Goal: Information Seeking & Learning: Learn about a topic

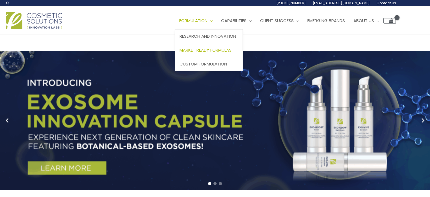
click at [223, 53] on link "Market Ready Formulas" at bounding box center [208, 50] width 67 height 14
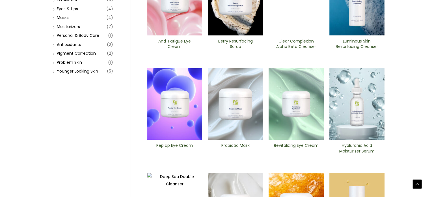
scroll to position [122, 0]
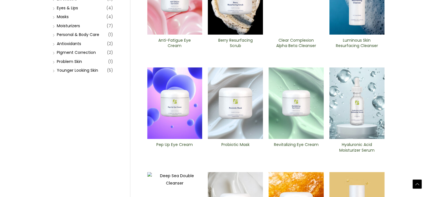
click at [236, 102] on img at bounding box center [235, 102] width 55 height 71
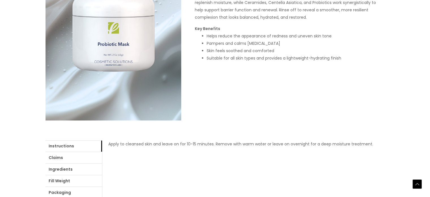
scroll to position [222, 0]
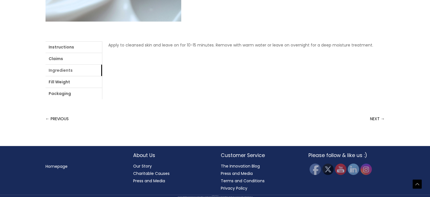
click at [59, 69] on link "Ingredients" at bounding box center [74, 69] width 57 height 11
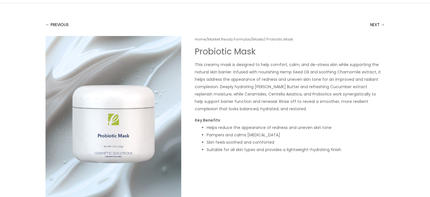
scroll to position [0, 0]
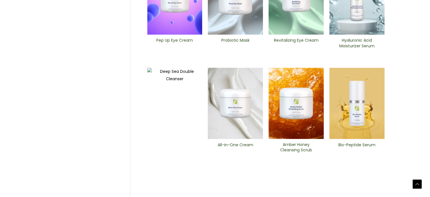
scroll to position [226, 0]
click at [242, 126] on img at bounding box center [235, 102] width 55 height 71
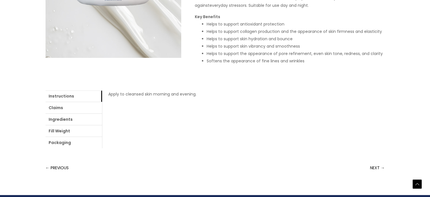
scroll to position [187, 0]
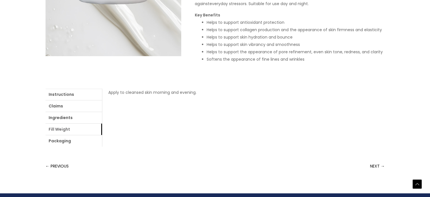
click at [81, 123] on link "Fill Weight" at bounding box center [74, 128] width 57 height 11
click at [72, 115] on link "Ingredients" at bounding box center [74, 117] width 57 height 11
click at [249, 90] on link "login" at bounding box center [245, 92] width 9 height 6
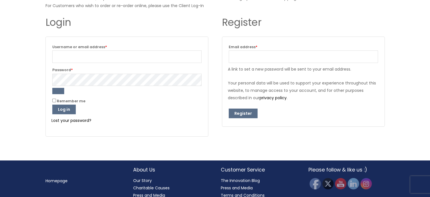
scroll to position [87, 0]
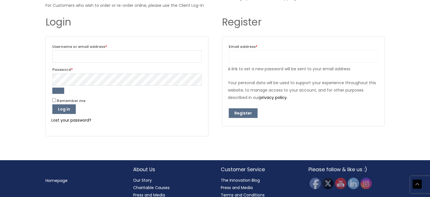
click at [269, 59] on input "Email address * Required" at bounding box center [303, 56] width 149 height 12
click at [261, 56] on input "[EMAIL_ADDRESS][DOMAIN_NAME]" at bounding box center [303, 56] width 149 height 12
click at [261, 56] on input "lxargishti@eatsevanni.com" at bounding box center [303, 56] width 149 height 12
type input "lxargishti@gmail.com"
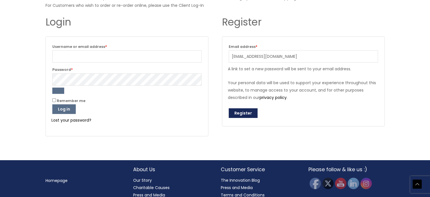
click at [244, 110] on button "Register" at bounding box center [243, 113] width 29 height 10
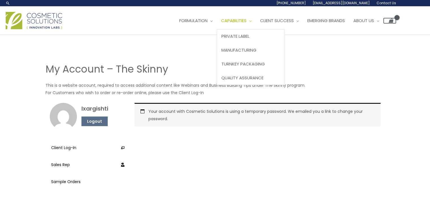
click at [247, 23] on span "Capabilities" at bounding box center [233, 21] width 25 height 6
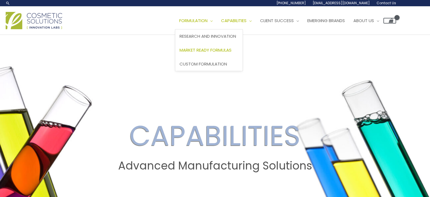
click at [213, 48] on span "Market Ready Formulas" at bounding box center [206, 50] width 52 height 6
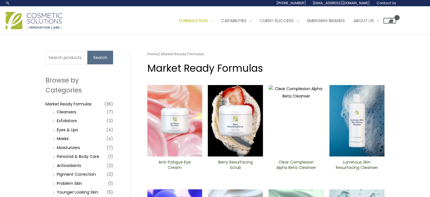
click at [79, 135] on li "Masks (4)" at bounding box center [82, 138] width 62 height 8
click at [57, 137] on link "Masks" at bounding box center [63, 138] width 12 height 6
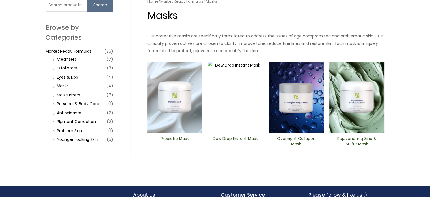
scroll to position [57, 0]
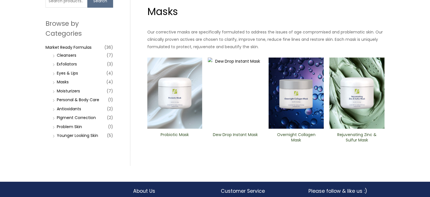
click at [358, 138] on h2 "Rejuvenating Zinc & Sulfur ​Mask" at bounding box center [357, 137] width 46 height 11
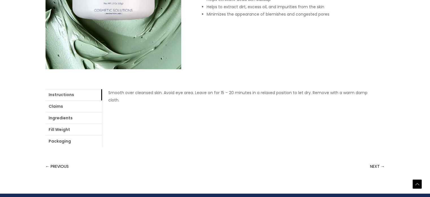
scroll to position [174, 0]
click at [66, 108] on link "Claims" at bounding box center [74, 105] width 57 height 11
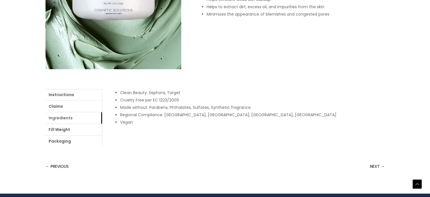
click at [66, 116] on link "Ingredients" at bounding box center [74, 117] width 57 height 11
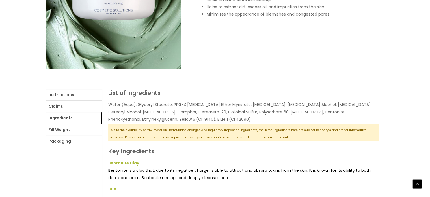
click at [130, 113] on p "Water (Aqua), Glyceryl Stearate, PPG-3 Benzyl Ether Myristate, Zinc Oxide, Cety…" at bounding box center [243, 112] width 271 height 22
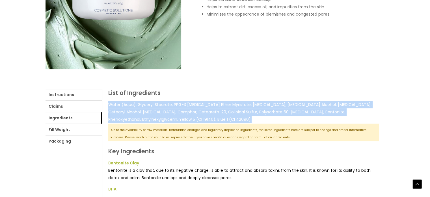
click at [130, 113] on p "Water (Aqua), Glyceryl Stearate, PPG-3 Benzyl Ether Myristate, Zinc Oxide, Cety…" at bounding box center [243, 112] width 271 height 22
copy div "Water (Aqua), Glyceryl Stearate, PPG-3 Benzyl Ether Myristate, Zinc Oxide, Cety…"
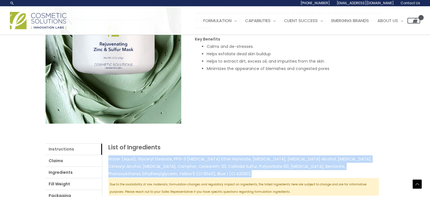
scroll to position [0, 0]
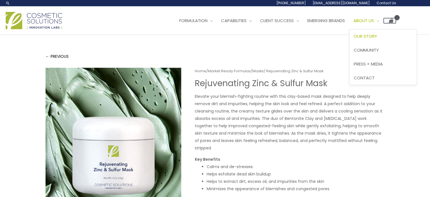
click at [377, 31] on link "Our Story" at bounding box center [383, 36] width 67 height 14
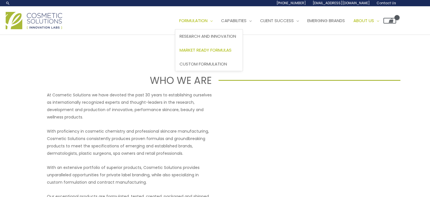
click at [205, 47] on span "Market Ready Formulas" at bounding box center [206, 50] width 52 height 6
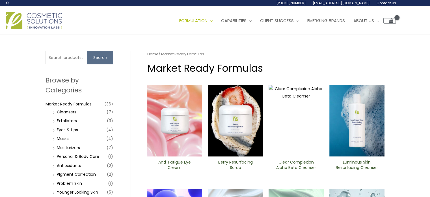
scroll to position [69, 0]
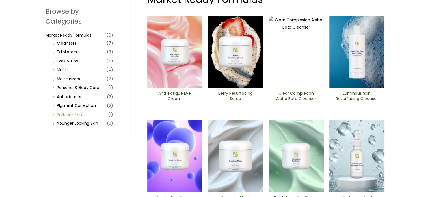
click at [76, 114] on link "Problem Skin" at bounding box center [69, 114] width 25 height 6
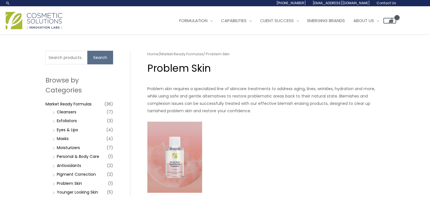
scroll to position [48, 0]
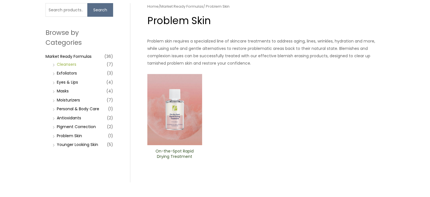
click at [72, 62] on link "Cleansers" at bounding box center [67, 64] width 20 height 6
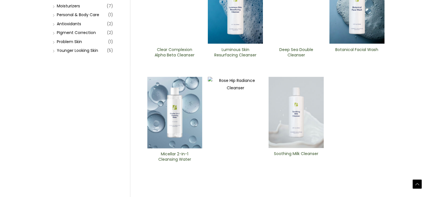
scroll to position [144, 0]
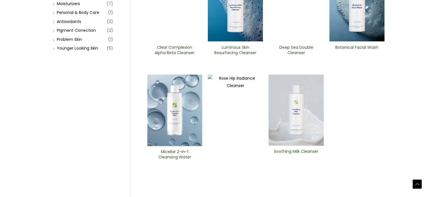
click at [297, 28] on img at bounding box center [296, 5] width 55 height 71
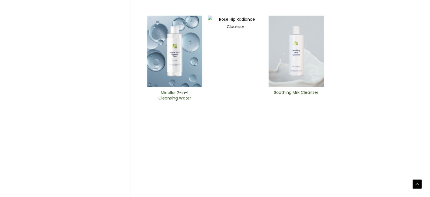
scroll to position [204, 0]
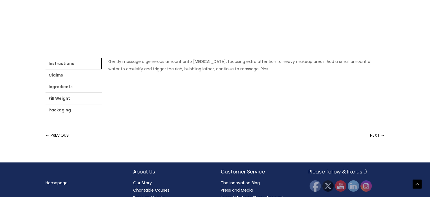
scroll to position [206, 0]
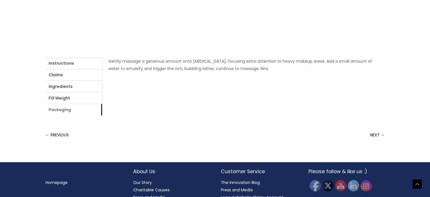
click at [69, 114] on link "Packaging" at bounding box center [74, 109] width 57 height 11
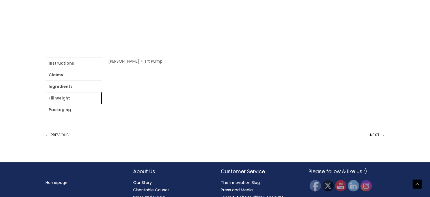
click at [67, 99] on link "Fill Weight" at bounding box center [74, 97] width 57 height 11
click at [61, 92] on link "Fill Weight" at bounding box center [74, 97] width 57 height 11
click at [60, 83] on link "Ingredients" at bounding box center [74, 86] width 57 height 11
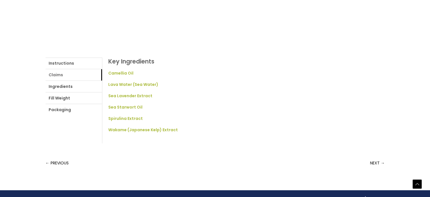
click at [58, 77] on link "Claims" at bounding box center [74, 74] width 57 height 11
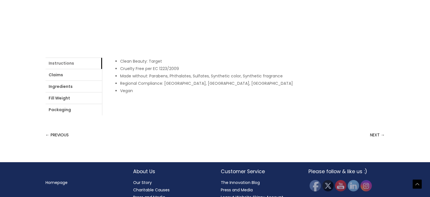
click at [72, 68] on link "Instructions" at bounding box center [74, 62] width 57 height 11
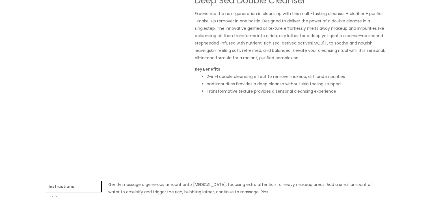
scroll to position [0, 0]
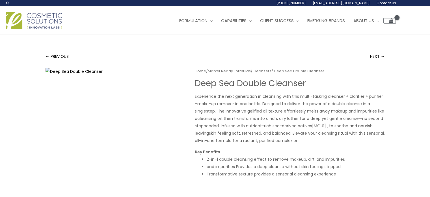
click at [30, 19] on img at bounding box center [34, 20] width 57 height 17
